Goal: Navigation & Orientation: Find specific page/section

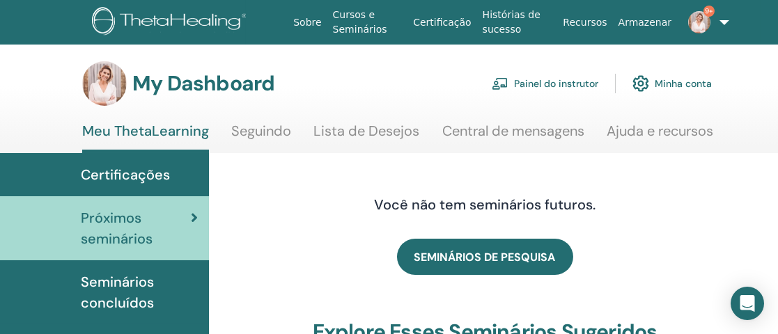
click at [561, 81] on link "Painel do instrutor" at bounding box center [545, 83] width 107 height 31
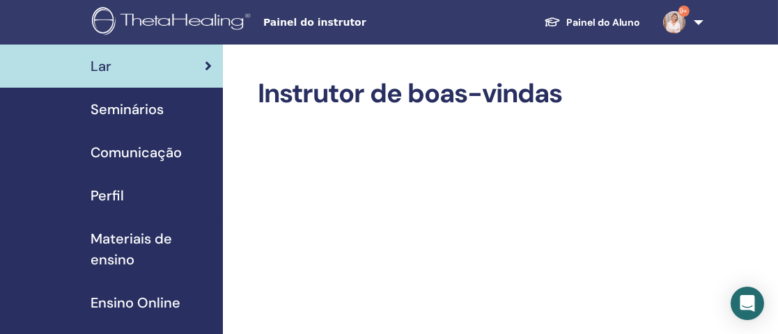
click at [148, 107] on span "Seminários" at bounding box center [127, 109] width 73 height 21
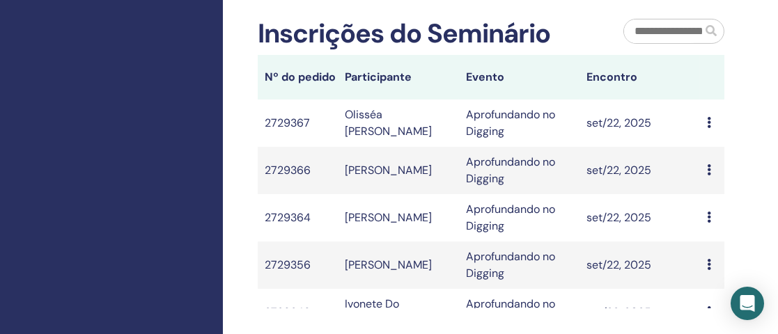
scroll to position [879, 0]
click at [285, 110] on td "2729367" at bounding box center [298, 122] width 81 height 47
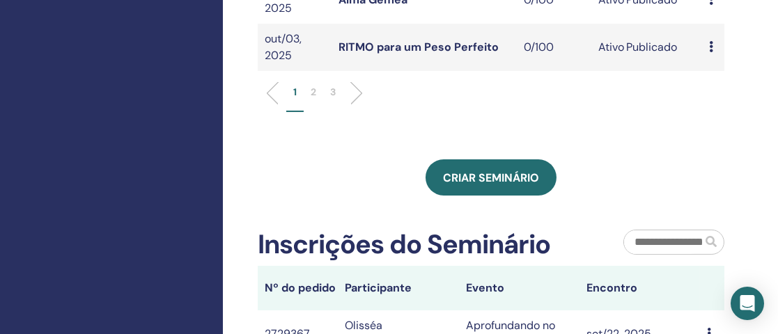
scroll to position [667, 0]
click at [314, 98] on p "2" at bounding box center [314, 93] width 6 height 15
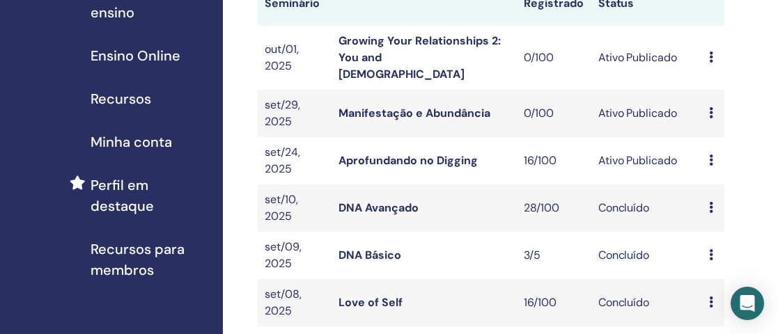
scroll to position [256, 0]
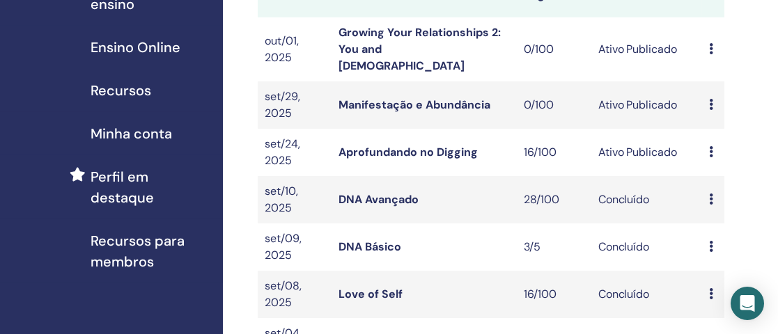
click at [412, 145] on link "Aprofundando no Digging" at bounding box center [408, 152] width 139 height 15
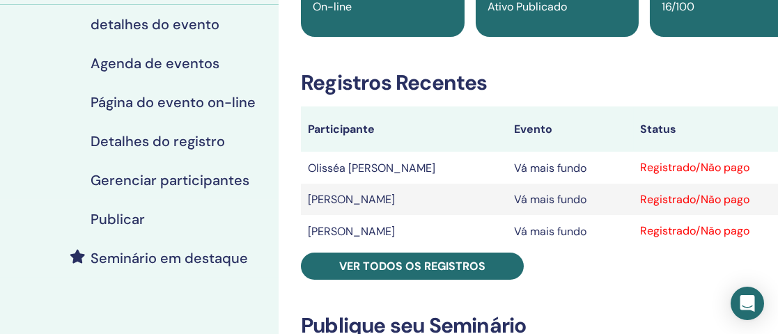
scroll to position [161, 0]
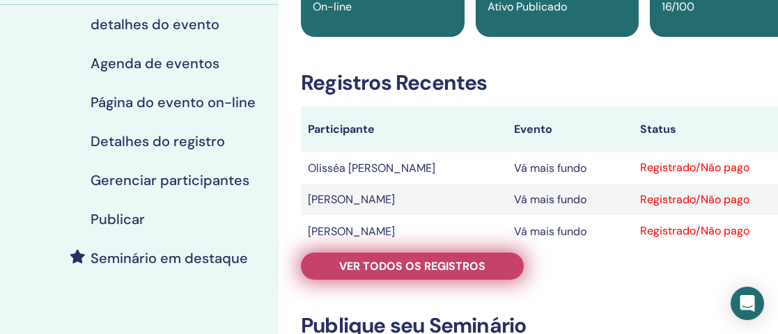
click at [417, 272] on font "Ver todos os registros" at bounding box center [412, 266] width 146 height 15
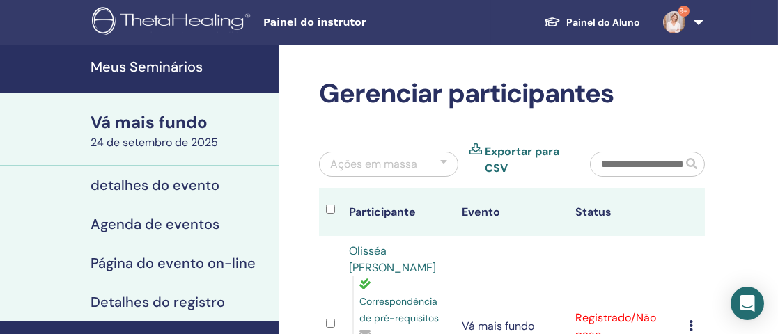
click at [158, 71] on font "Meus Seminários" at bounding box center [147, 67] width 112 height 18
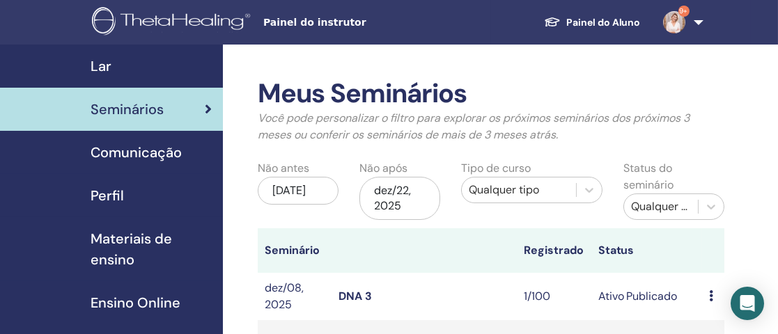
click at [162, 111] on span "Seminários" at bounding box center [127, 109] width 73 height 21
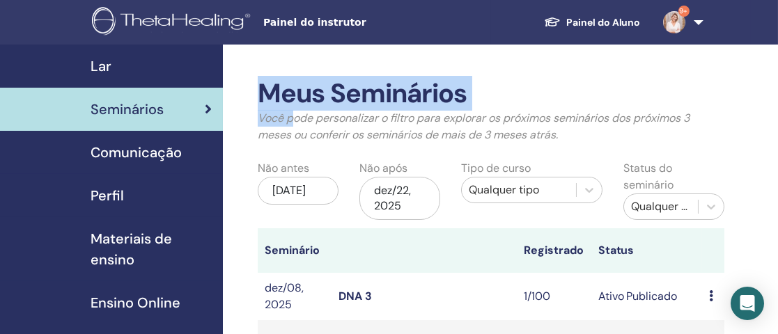
drag, startPoint x: 0, startPoint y: 0, endPoint x: 319, endPoint y: 141, distance: 348.8
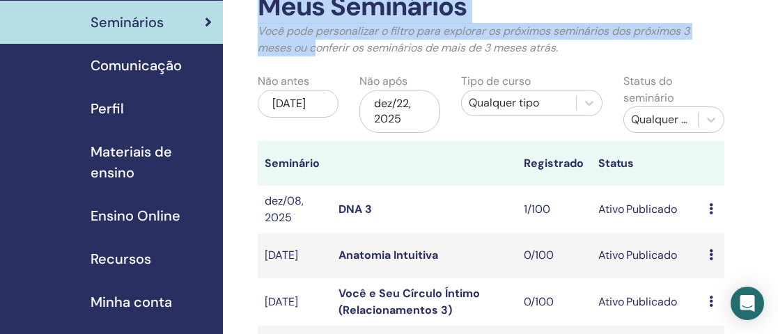
scroll to position [89, 0]
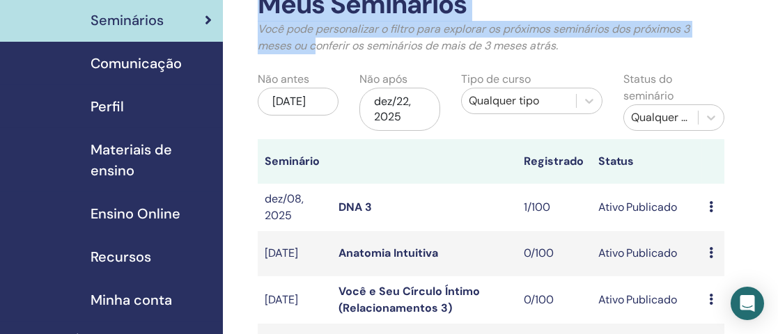
click at [357, 206] on link "DNA 3" at bounding box center [355, 207] width 33 height 15
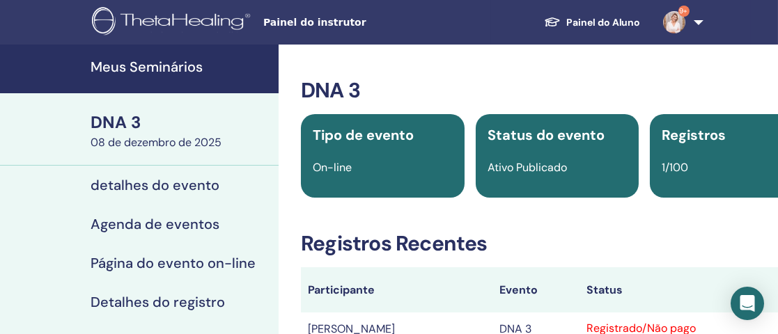
click at [160, 67] on font "Meus Seminários" at bounding box center [147, 67] width 112 height 18
